Goal: Task Accomplishment & Management: Manage account settings

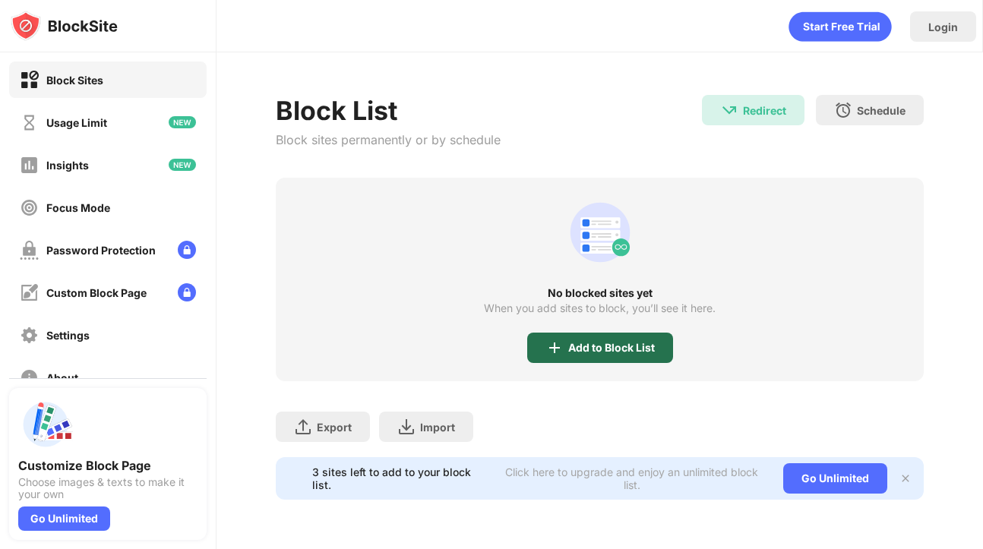
click at [547, 340] on img at bounding box center [554, 348] width 18 height 18
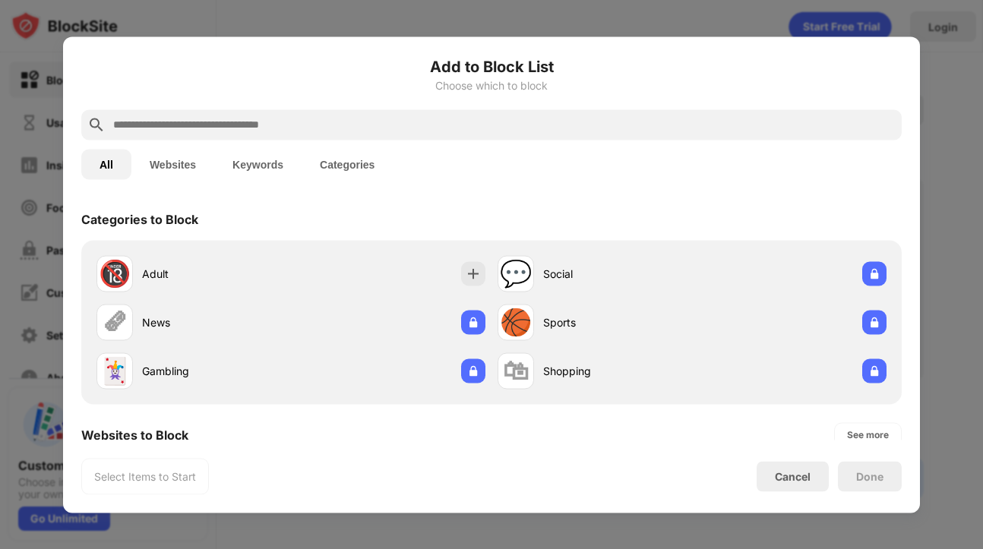
click at [231, 125] on input "text" at bounding box center [504, 124] width 784 height 18
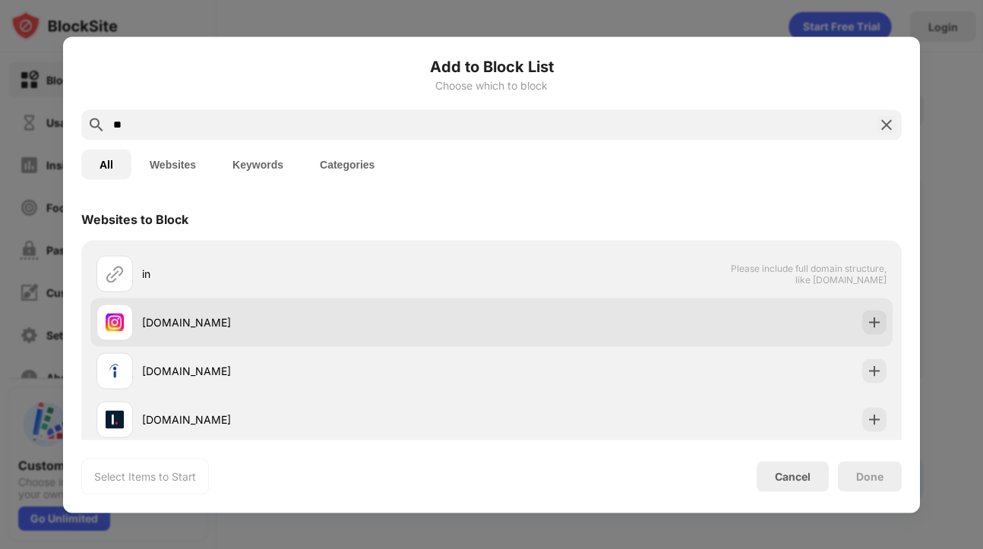
type input "**"
click at [268, 322] on div "[DOMAIN_NAME]" at bounding box center [316, 322] width 349 height 16
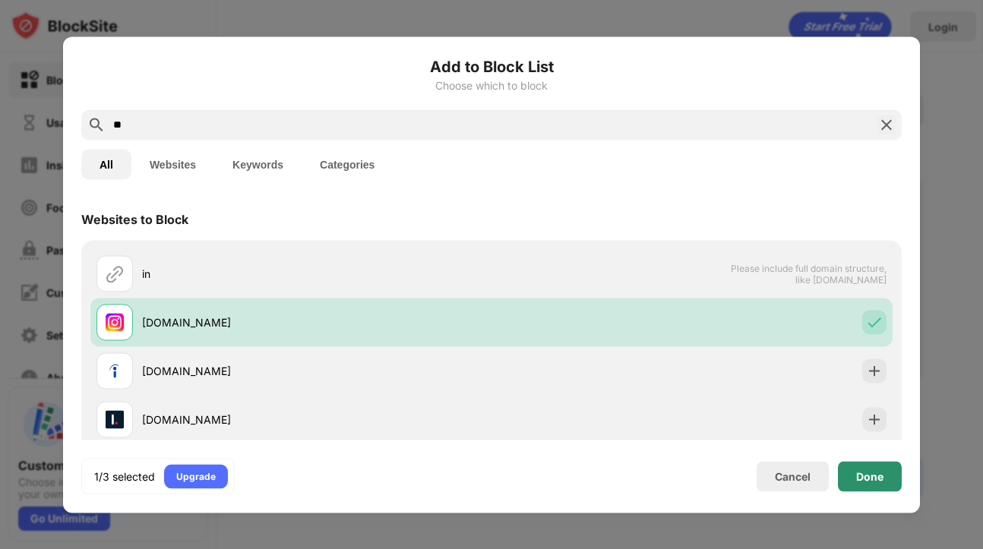
click at [858, 468] on div "Done" at bounding box center [870, 476] width 64 height 30
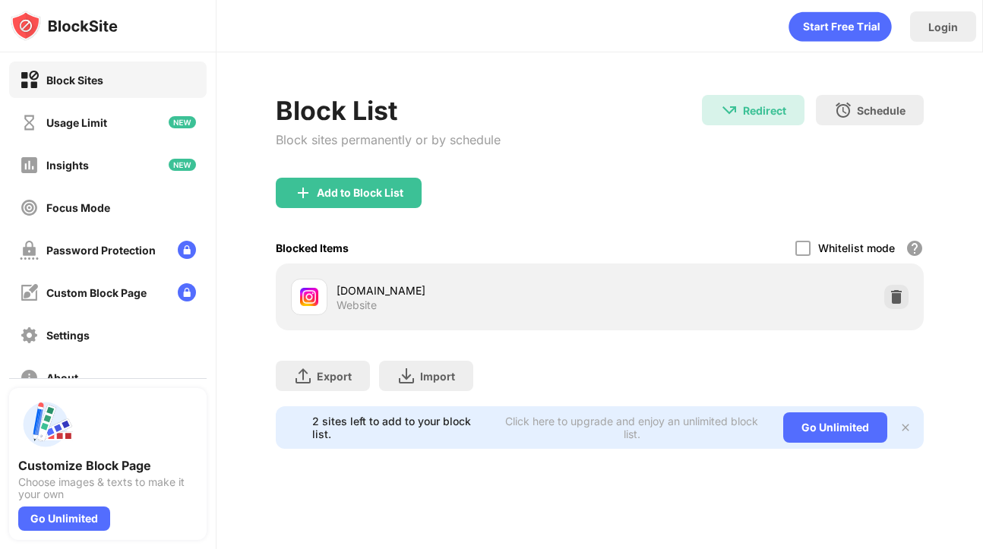
click at [332, 210] on div "Add to Block List" at bounding box center [600, 205] width 649 height 55
click at [299, 181] on div "Add to Block List" at bounding box center [349, 193] width 146 height 30
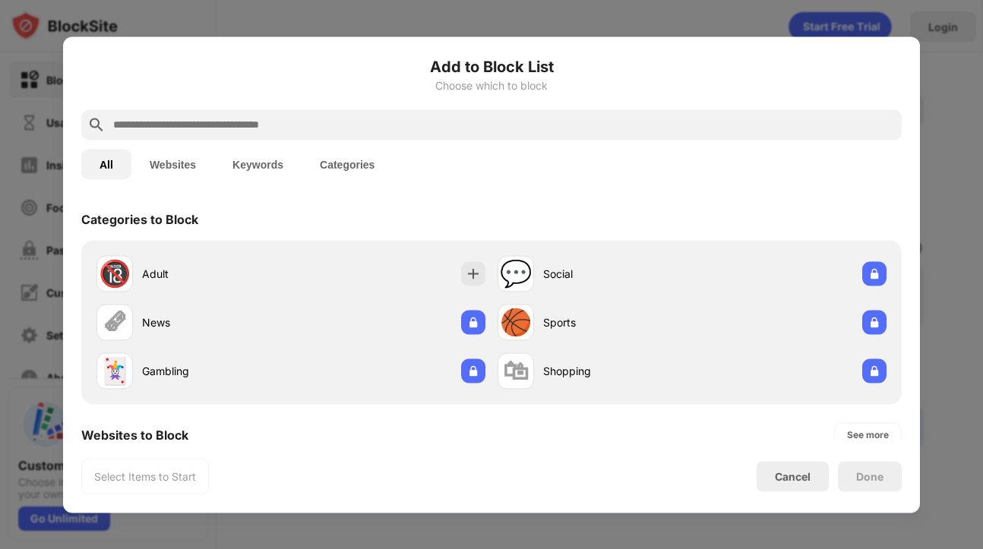
click at [153, 122] on input "text" at bounding box center [504, 124] width 784 height 18
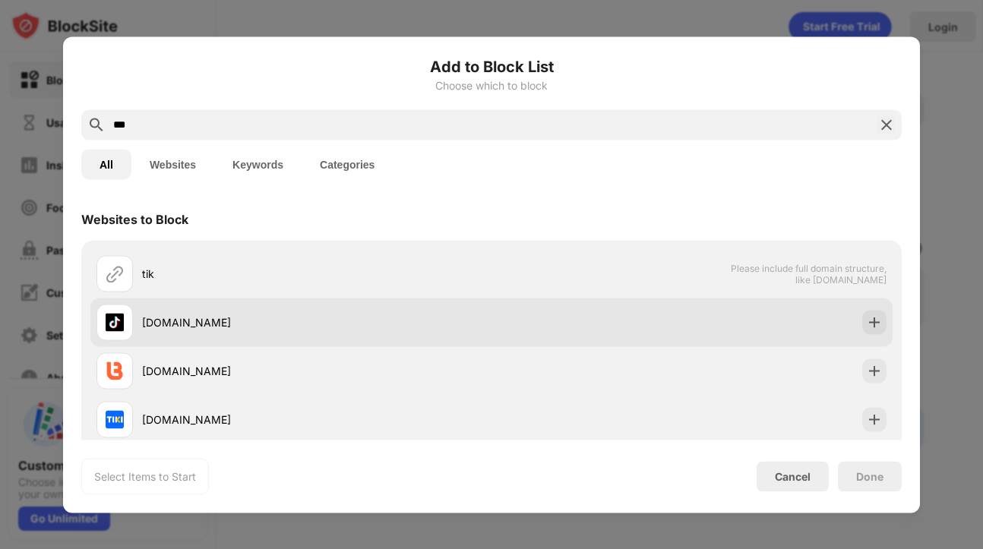
type input "***"
click at [332, 319] on div "[DOMAIN_NAME]" at bounding box center [316, 322] width 349 height 16
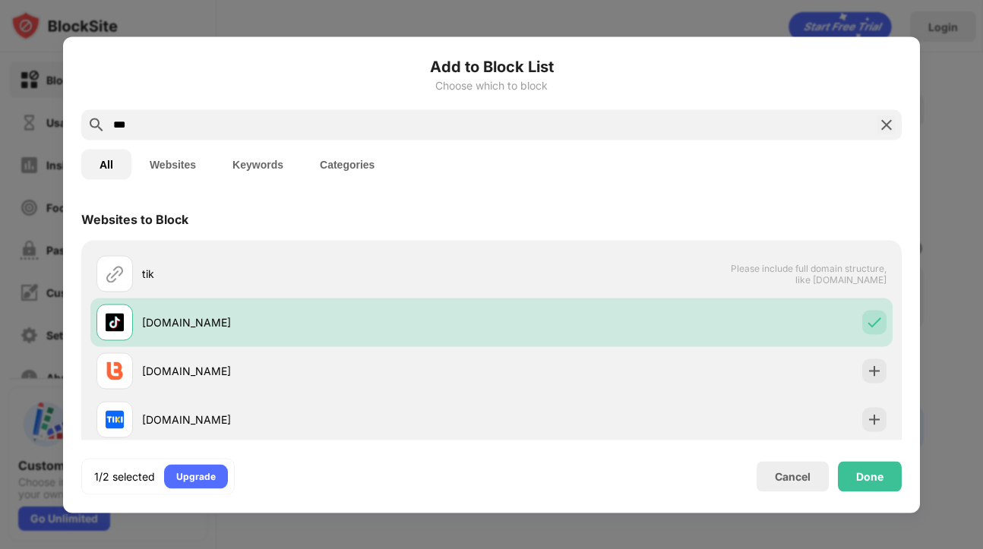
click at [884, 483] on div "Done" at bounding box center [870, 476] width 64 height 30
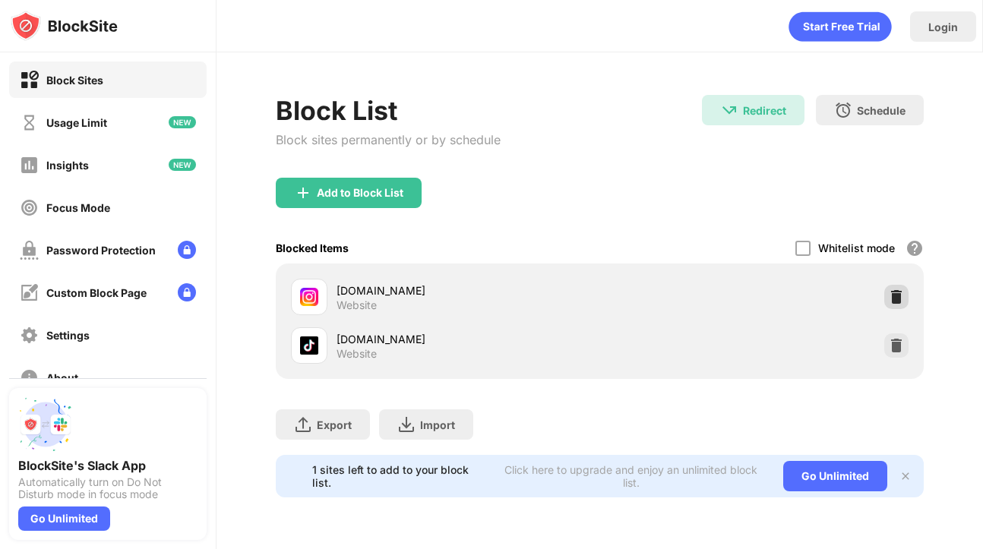
click at [895, 299] on img at bounding box center [896, 296] width 15 height 15
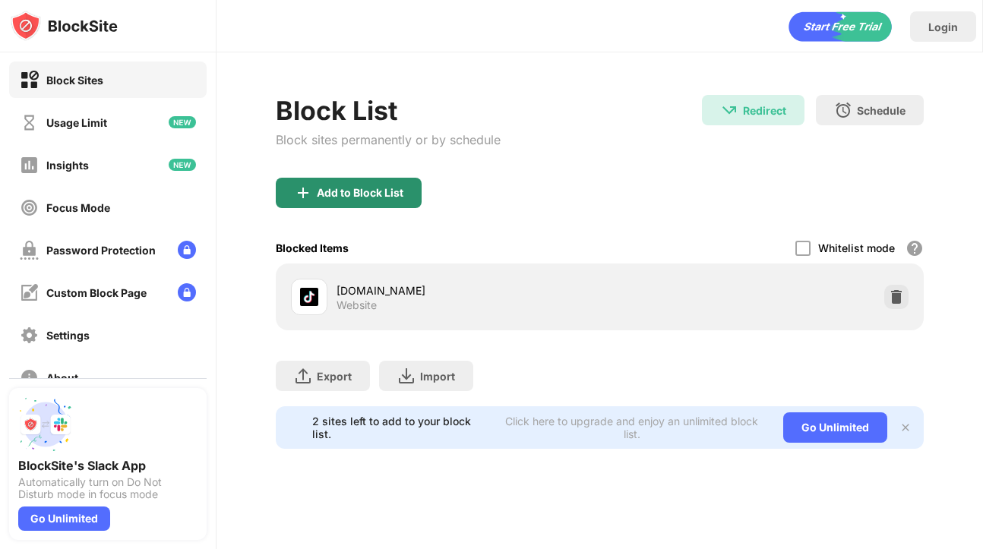
click at [314, 188] on div "Add to Block List" at bounding box center [349, 193] width 146 height 30
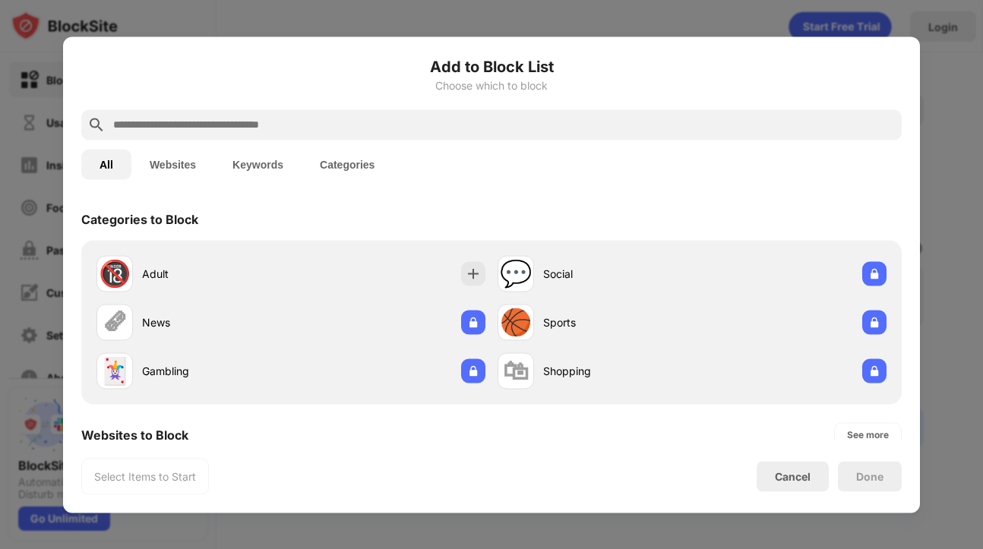
click at [201, 118] on input "text" at bounding box center [504, 124] width 784 height 18
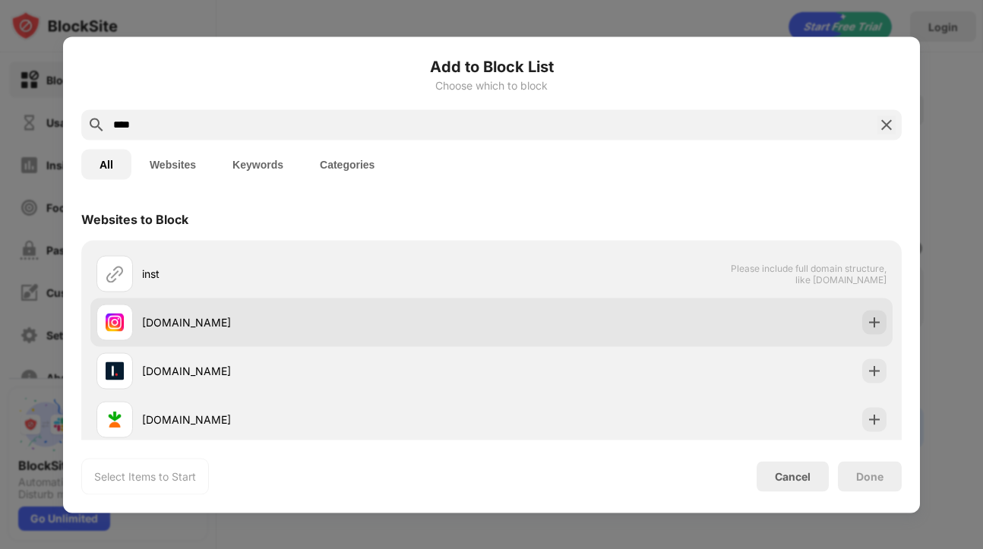
type input "****"
click at [391, 308] on div "[DOMAIN_NAME]" at bounding box center [293, 322] width 395 height 36
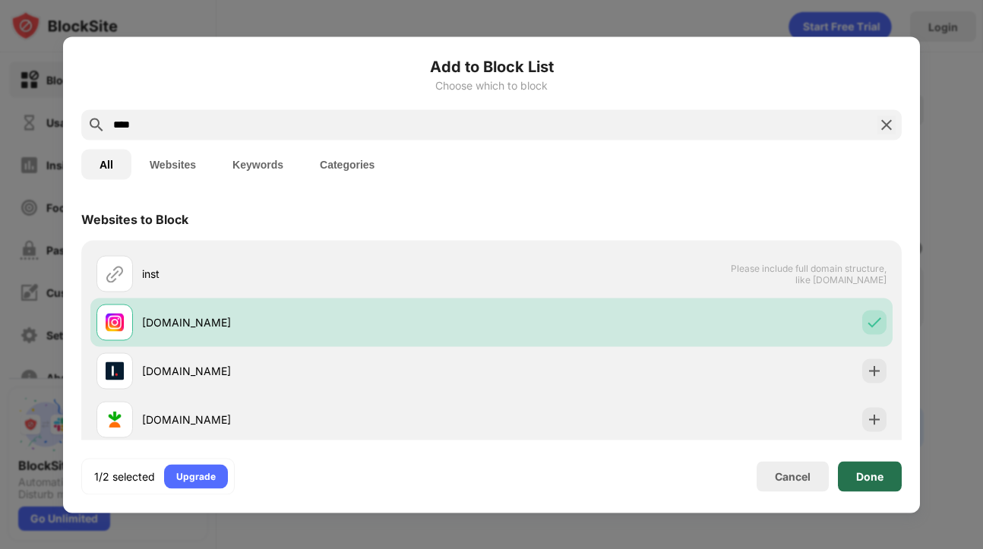
click at [858, 468] on div "Done" at bounding box center [870, 476] width 64 height 30
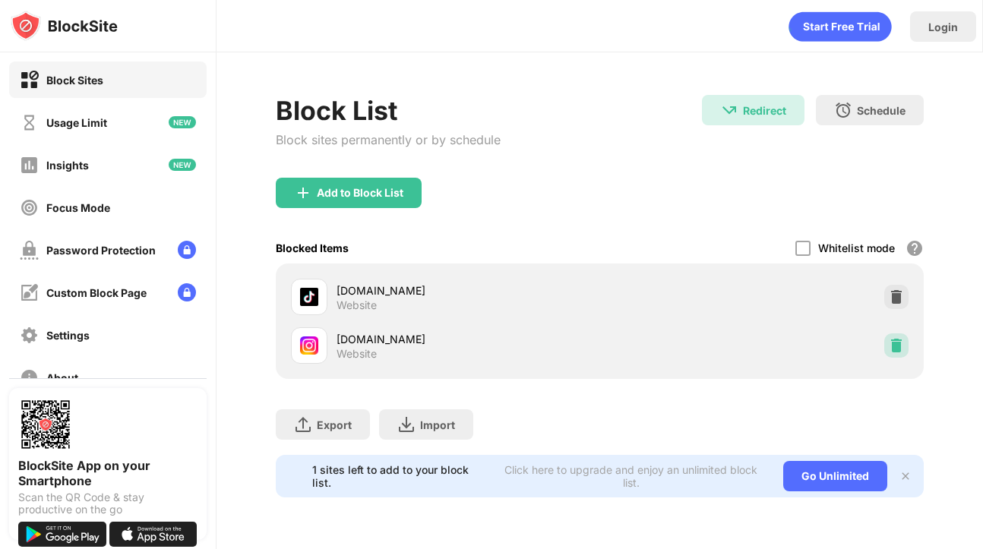
click at [901, 349] on img at bounding box center [896, 345] width 15 height 15
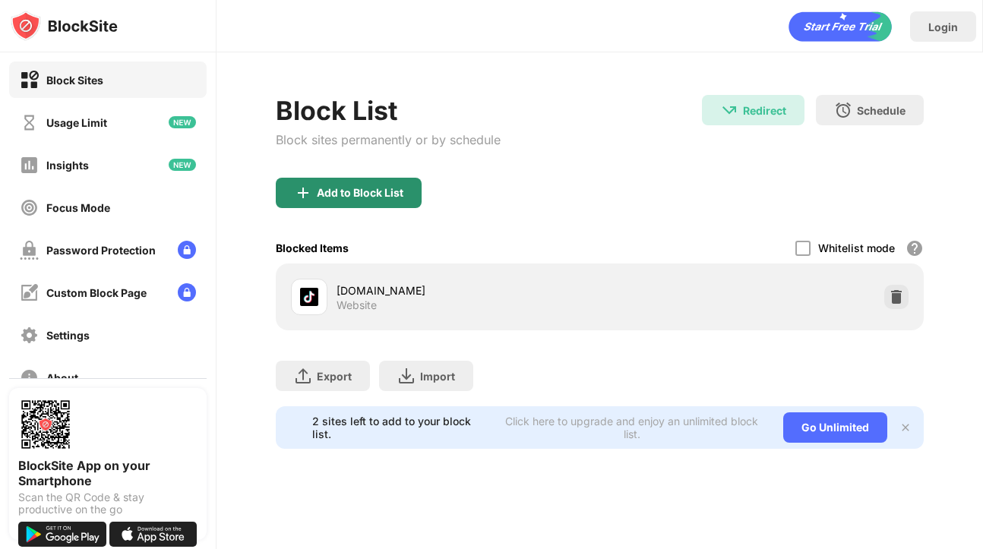
click at [329, 194] on div "Add to Block List" at bounding box center [360, 193] width 87 height 12
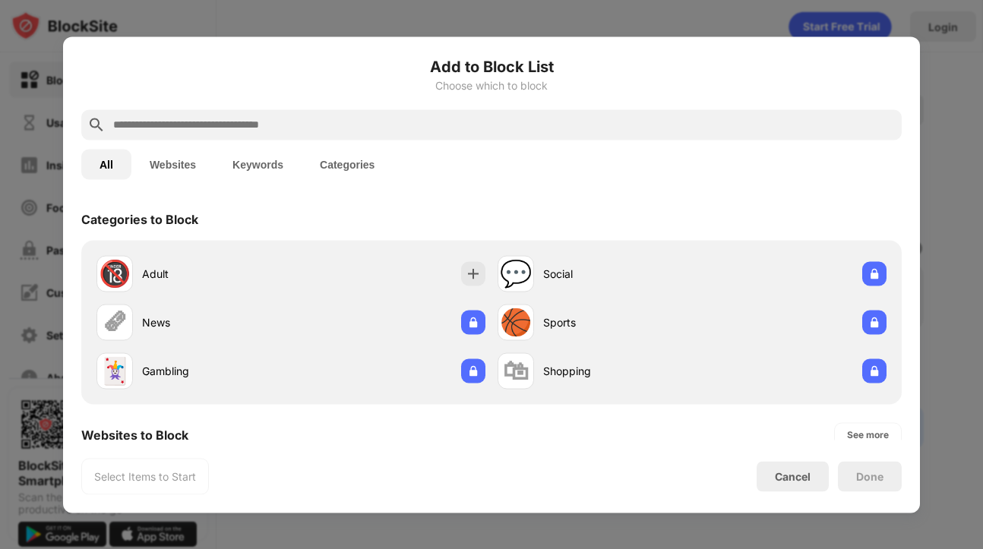
click at [175, 124] on input "text" at bounding box center [504, 124] width 784 height 18
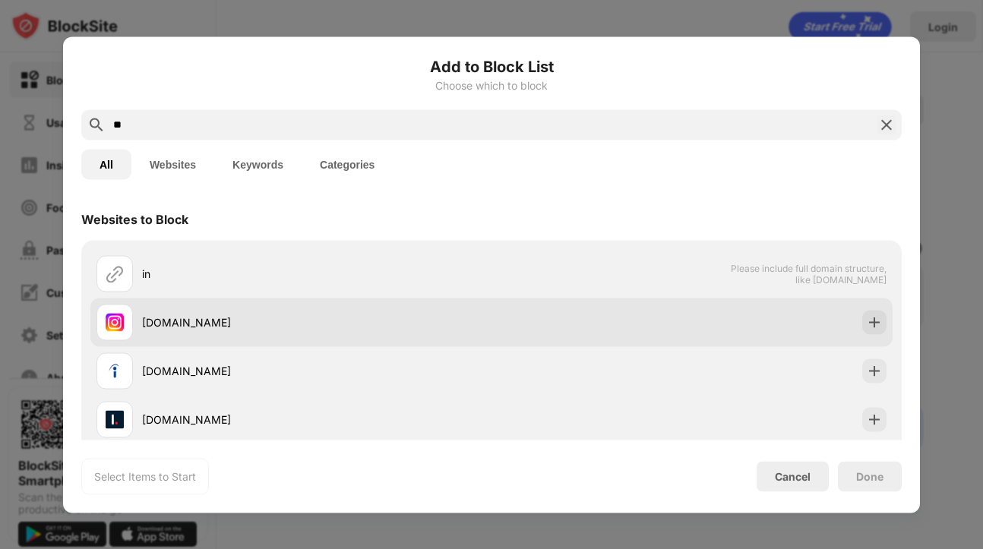
type input "**"
click at [333, 321] on div "[DOMAIN_NAME]" at bounding box center [316, 322] width 349 height 16
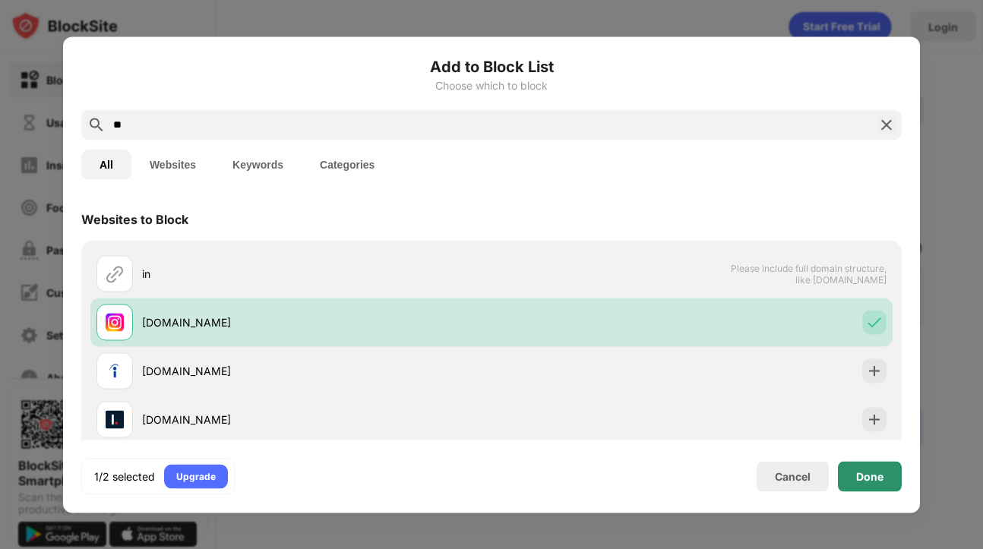
click at [873, 472] on div "Done" at bounding box center [869, 476] width 27 height 12
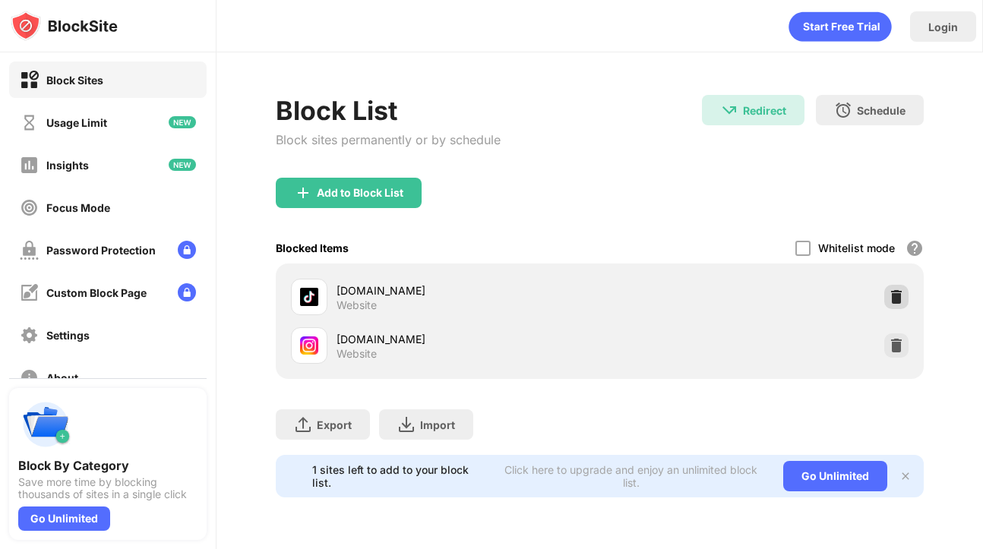
click at [891, 296] on img at bounding box center [896, 296] width 15 height 15
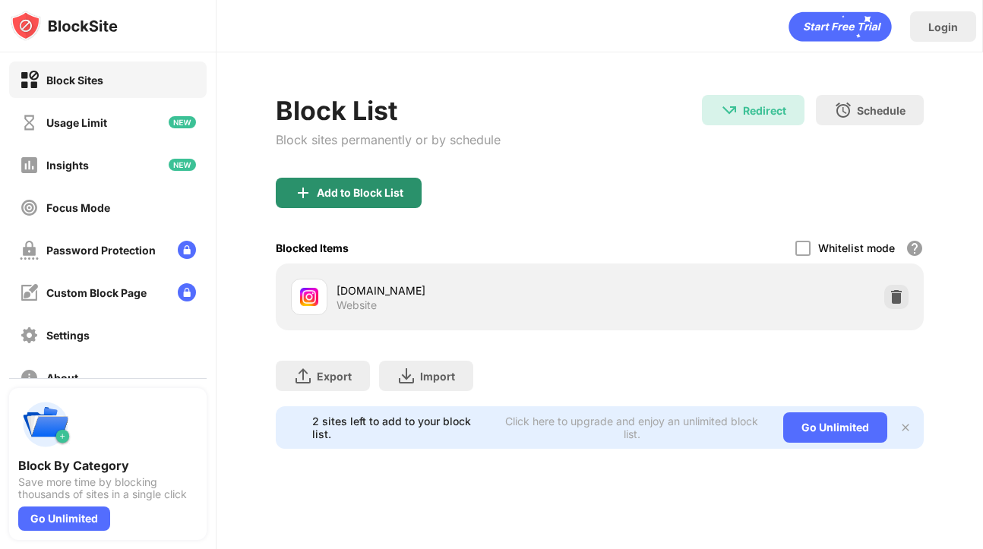
click at [332, 194] on div "Add to Block List" at bounding box center [360, 193] width 87 height 12
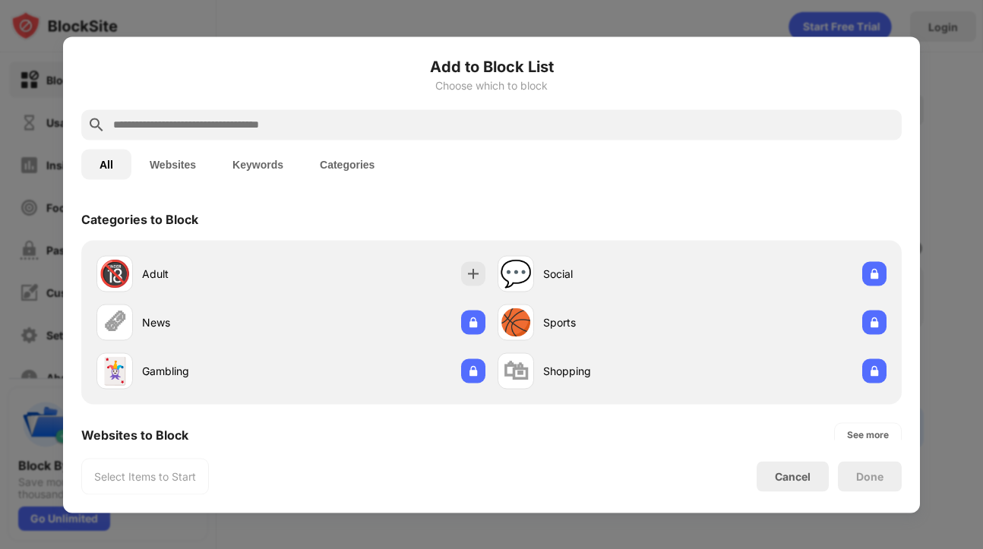
click at [175, 119] on input "text" at bounding box center [504, 124] width 784 height 18
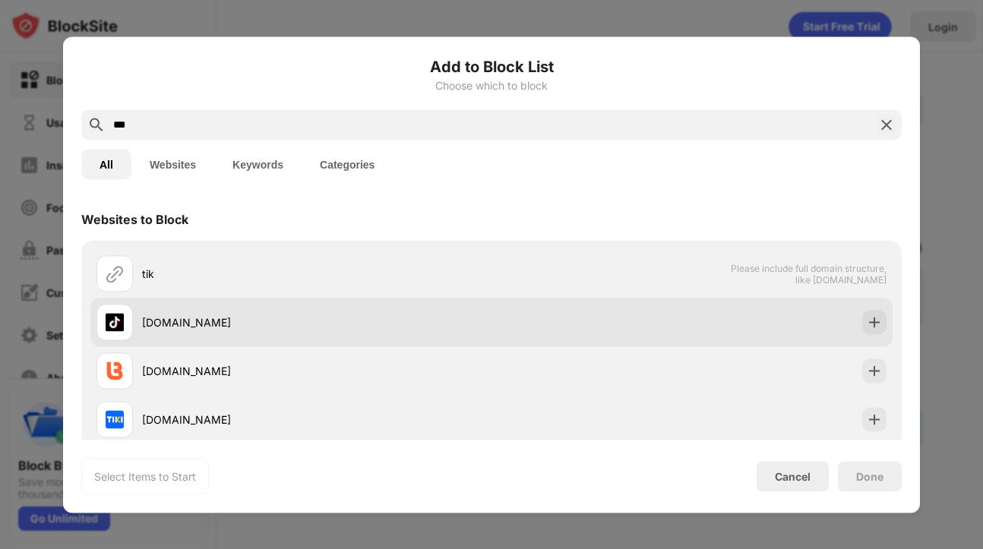
type input "***"
click at [233, 309] on div "[DOMAIN_NAME]" at bounding box center [293, 322] width 395 height 36
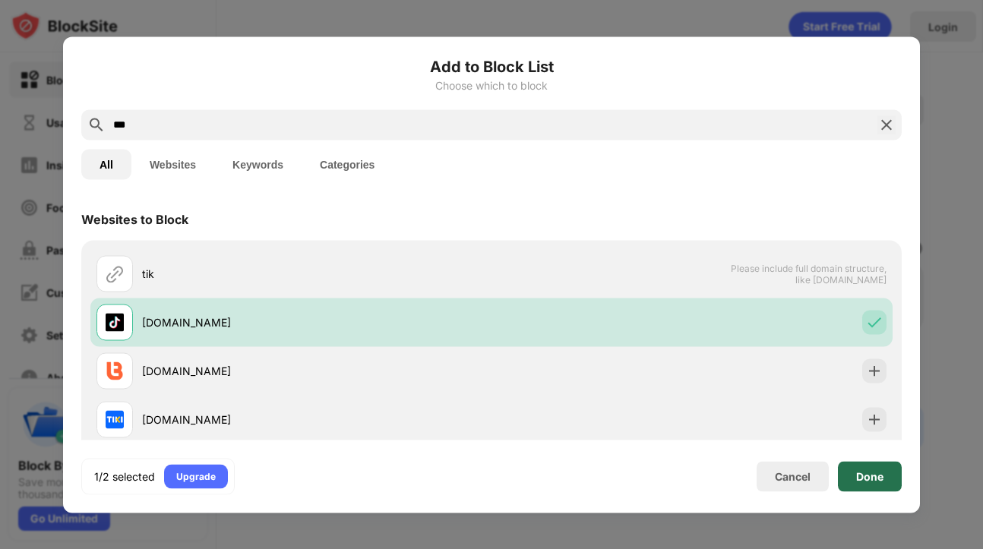
click at [894, 482] on div "Done" at bounding box center [870, 476] width 64 height 30
